Goal: Task Accomplishment & Management: Manage account settings

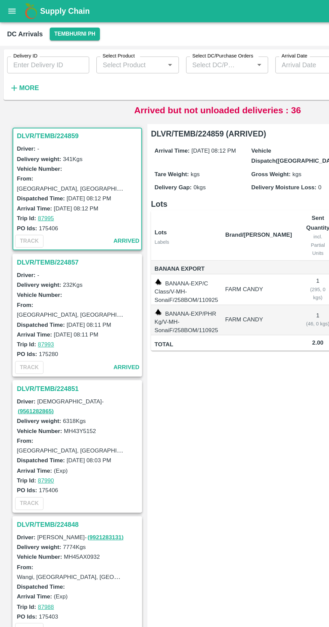
click at [15, 72] on button "More" at bounding box center [18, 66] width 26 height 11
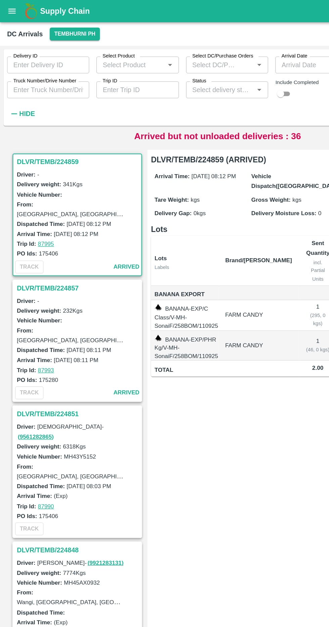
click at [20, 65] on input "Truck Number/Drive Number" at bounding box center [36, 68] width 62 height 13
type input "5250"
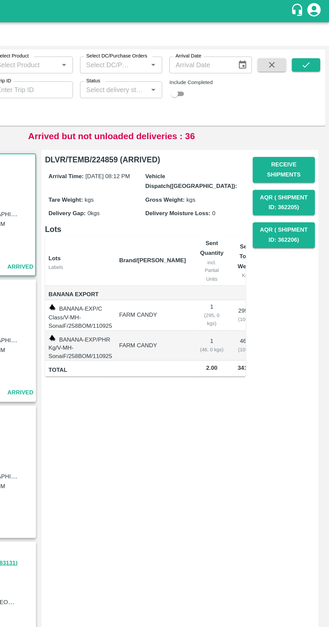
click at [306, 49] on button "submit" at bounding box center [312, 49] width 22 height 10
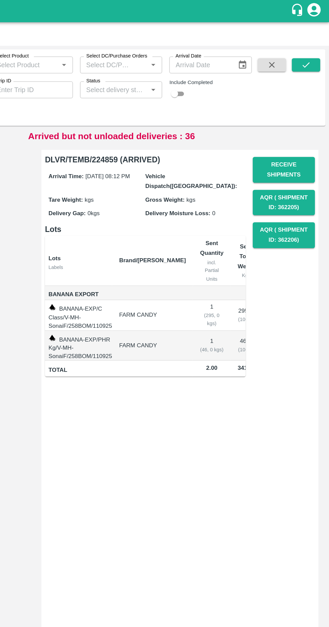
click at [309, 50] on icon "submit" at bounding box center [311, 48] width 7 height 7
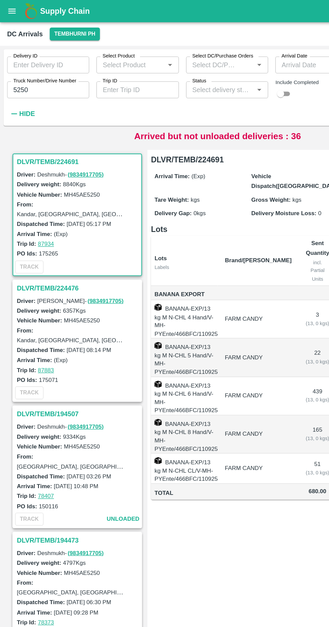
click at [22, 120] on h3 "DLVR/TEMB/224691" at bounding box center [59, 122] width 93 height 9
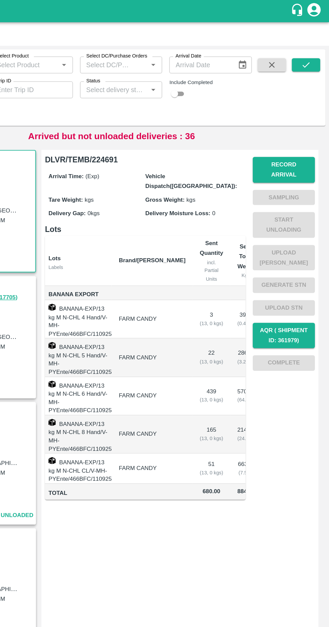
click at [288, 124] on button "Record Arrival" at bounding box center [295, 128] width 47 height 19
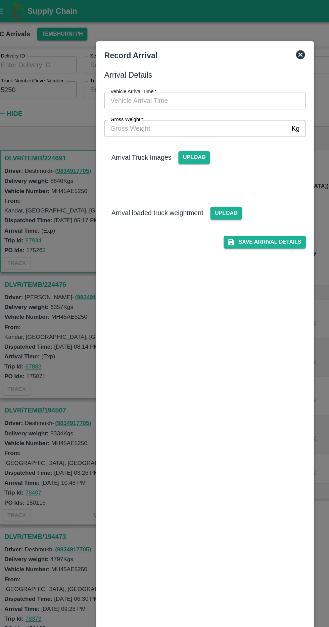
click at [114, 68] on label "Vehicle Arrival Time   *" at bounding box center [110, 69] width 35 height 5
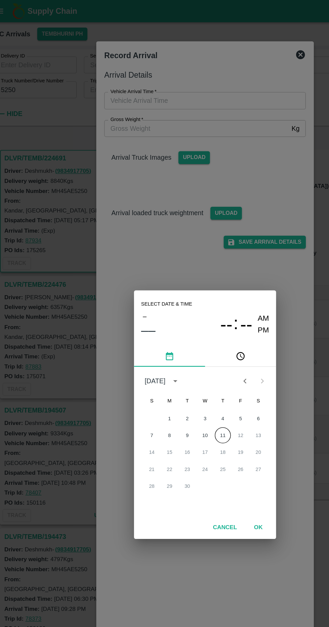
click at [177, 329] on button "11" at bounding box center [178, 329] width 12 height 12
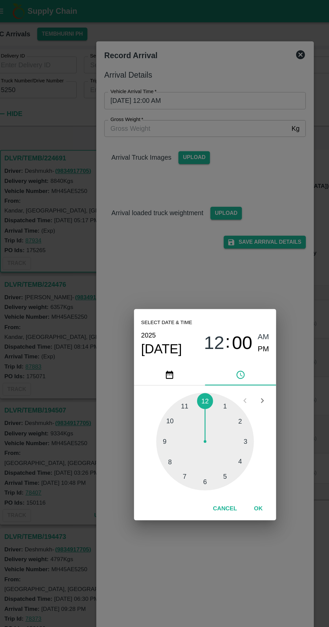
click at [133, 350] on div at bounding box center [165, 334] width 74 height 74
click at [189, 327] on div at bounding box center [165, 334] width 74 height 74
click at [207, 265] on span "PM" at bounding box center [209, 264] width 9 height 9
type input "[DATE] 08:12 PM"
click at [211, 381] on button "OK" at bounding box center [205, 385] width 22 height 12
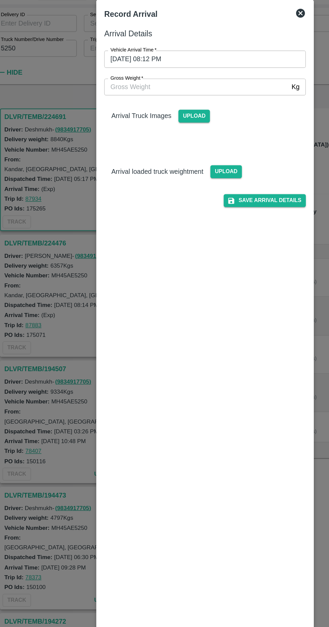
click at [109, 90] on label "Gross Weight   *" at bounding box center [105, 90] width 25 height 5
click at [109, 91] on input "Gross Weight   *" at bounding box center [157, 97] width 139 height 13
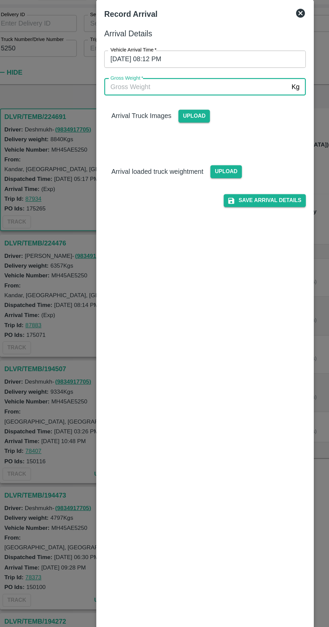
click at [188, 164] on span "Upload" at bounding box center [181, 161] width 24 height 10
click at [0, 0] on input "Upload" at bounding box center [0, 0] width 0 height 0
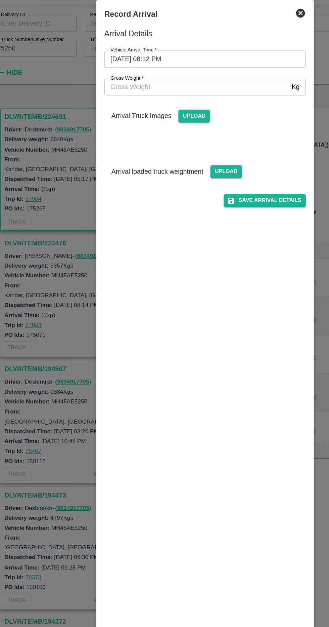
click at [151, 119] on span "Upload" at bounding box center [157, 119] width 24 height 10
click at [0, 0] on input "Upload" at bounding box center [0, 0] width 0 height 0
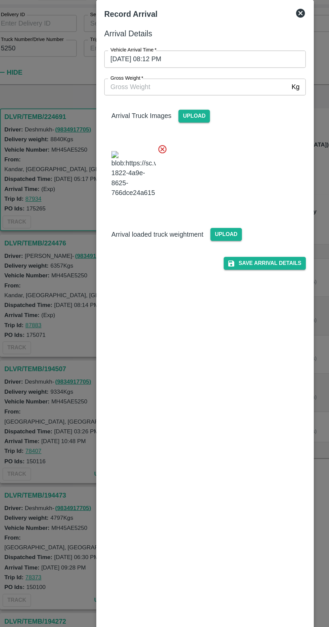
click at [179, 213] on span "Upload" at bounding box center [181, 209] width 24 height 10
click at [0, 0] on input "Upload" at bounding box center [0, 0] width 0 height 0
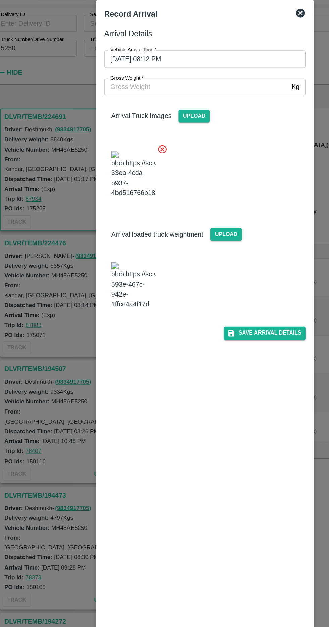
click at [105, 265] on img at bounding box center [111, 247] width 34 height 35
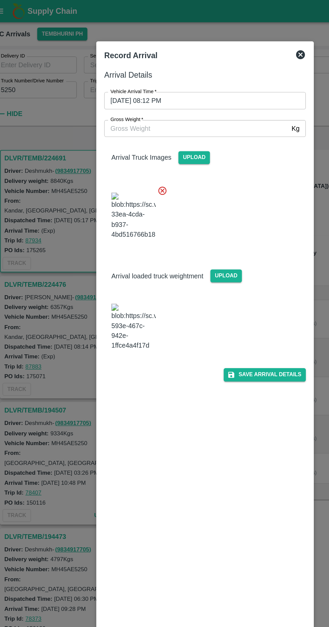
click at [110, 94] on input "Gross Weight   *" at bounding box center [157, 97] width 139 height 13
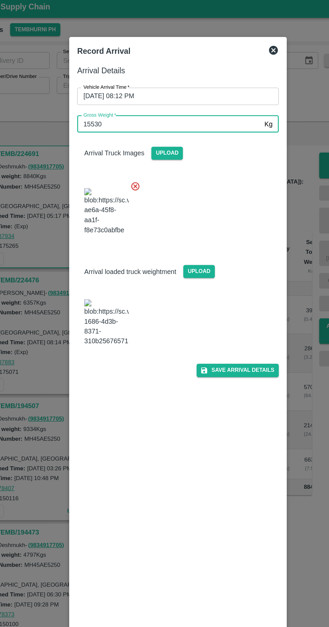
type input "15530"
click at [95, 252] on img at bounding box center [111, 247] width 34 height 35
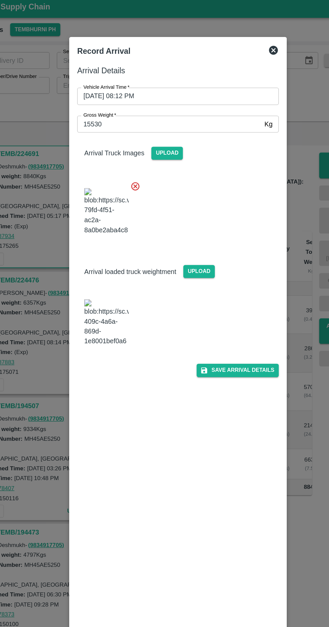
click at [199, 288] on button "Save Arrival Details" at bounding box center [210, 283] width 62 height 10
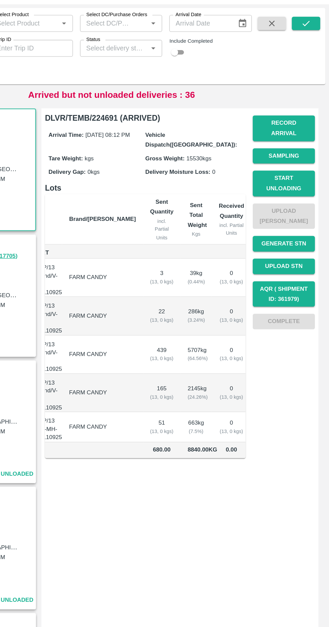
click at [280, 163] on button "Start Unloading" at bounding box center [295, 169] width 47 height 19
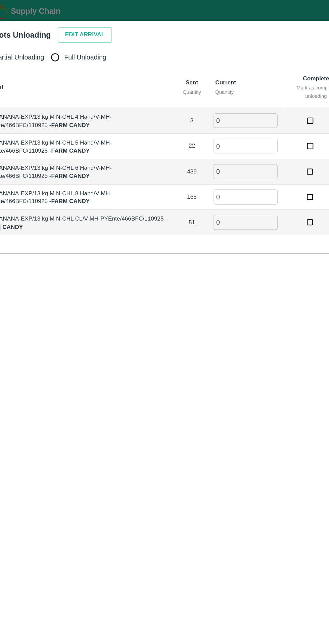
click at [78, 26] on button "Edit Arrival" at bounding box center [86, 27] width 41 height 12
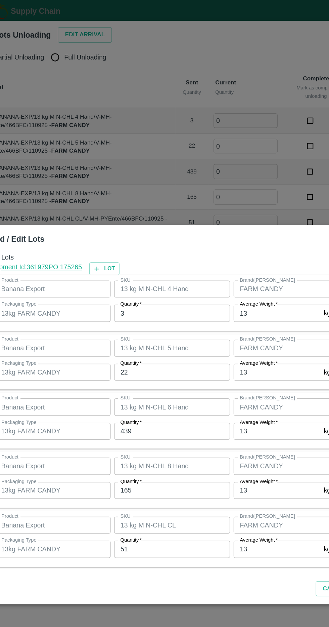
click at [127, 282] on input "22" at bounding box center [153, 281] width 88 height 13
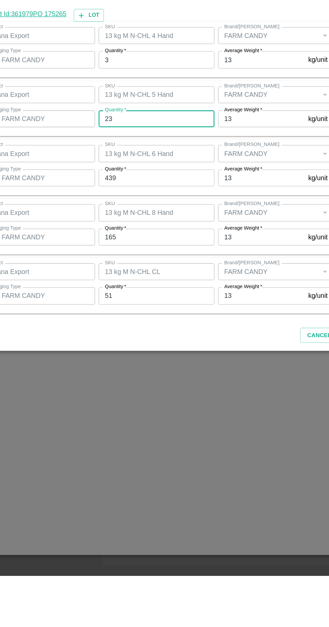
type input "23"
click at [169, 328] on input "439" at bounding box center [153, 326] width 88 height 13
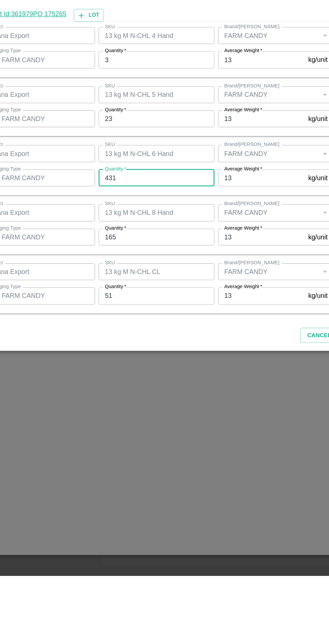
type input "431"
click at [176, 370] on input "165" at bounding box center [153, 370] width 88 height 13
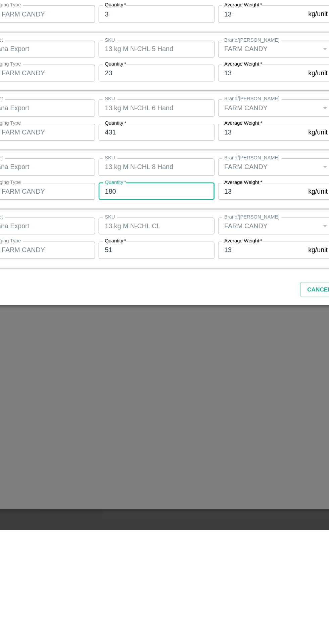
type input "180"
click at [163, 440] on div "Cancel Save" at bounding box center [165, 444] width 306 height 20
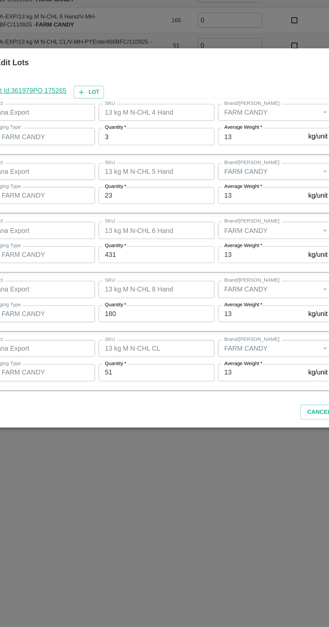
click at [171, 416] on input "51" at bounding box center [153, 415] width 88 height 13
type input "5"
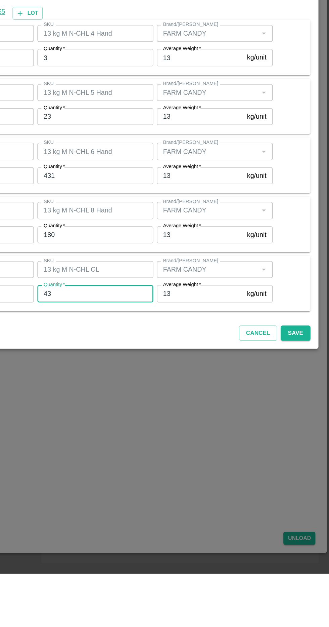
type input "43"
click at [309, 447] on button "Save" at bounding box center [304, 445] width 22 height 12
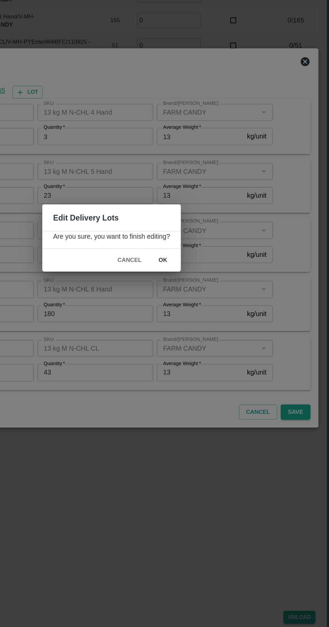
click at [210, 324] on button "ok" at bounding box center [204, 330] width 22 height 12
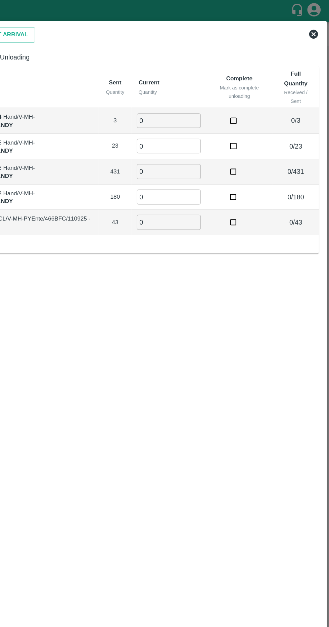
click at [203, 92] on input "0" at bounding box center [208, 91] width 48 height 11
type input "3"
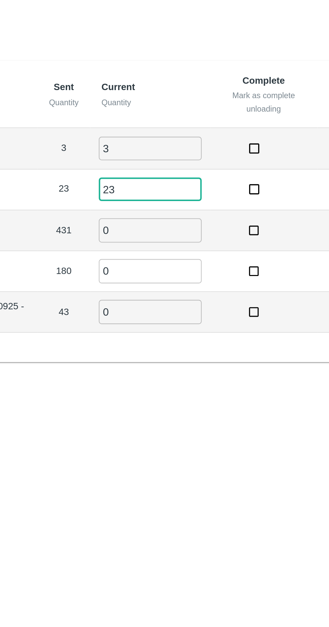
type input "23"
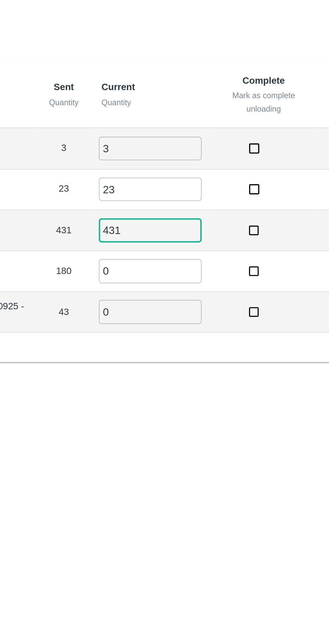
type input "431"
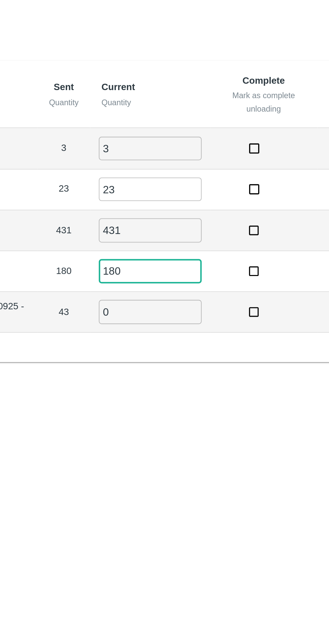
type input "180"
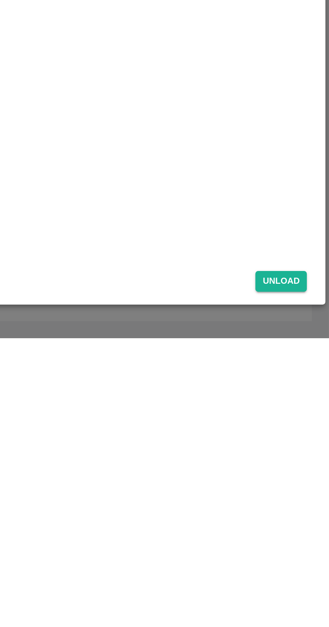
type input "43"
click at [314, 600] on button "Unload" at bounding box center [307, 600] width 24 height 10
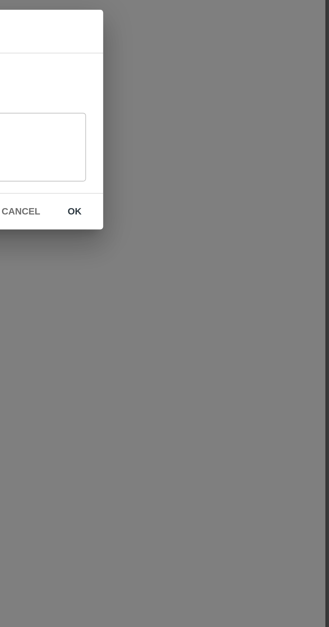
click at [212, 361] on button "ok" at bounding box center [210, 357] width 22 height 12
